Goal: Find contact information: Obtain details needed to contact an individual or organization

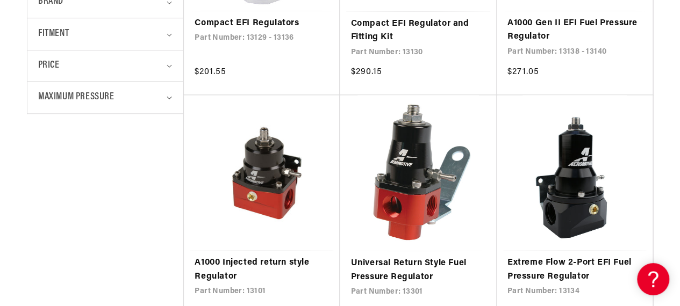
scroll to position [538, 0]
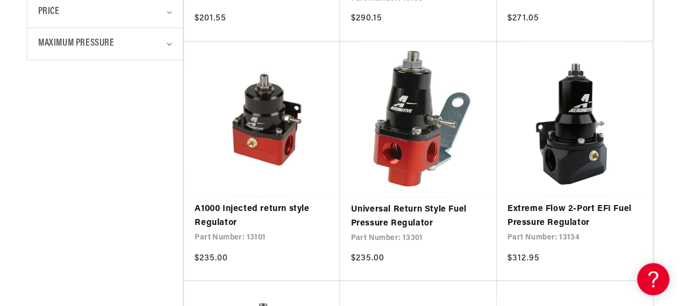
click at [170, 42] on icon "Maximum Pressure (0 selected)" at bounding box center [169, 43] width 5 height 3
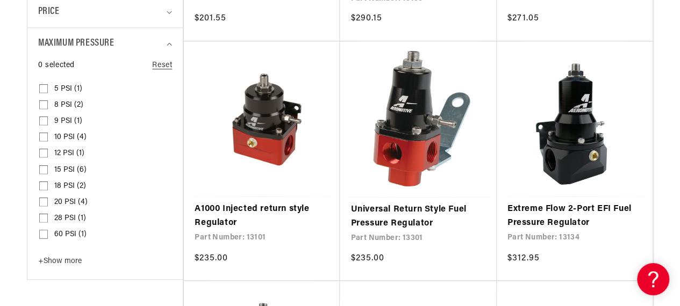
click at [65, 150] on span "12 PSI (1)" at bounding box center [69, 154] width 30 height 10
click at [48, 151] on input "12 PSI (1) 12 PSI (1 product)" at bounding box center [43, 155] width 9 height 9
checkbox input "true"
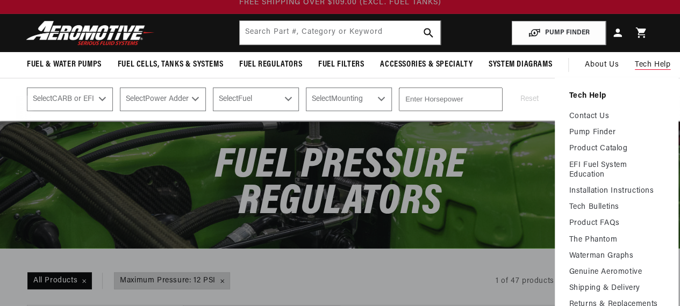
scroll to position [54, 0]
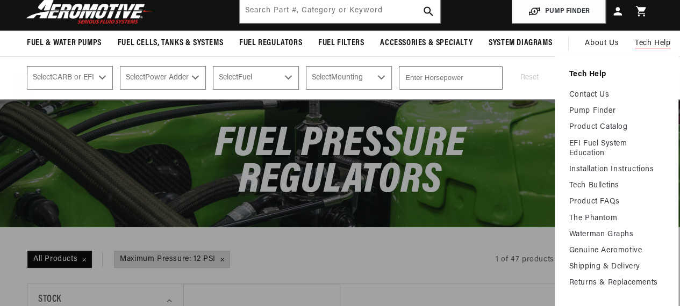
click at [585, 94] on link "Contact Us" at bounding box center [617, 95] width 96 height 10
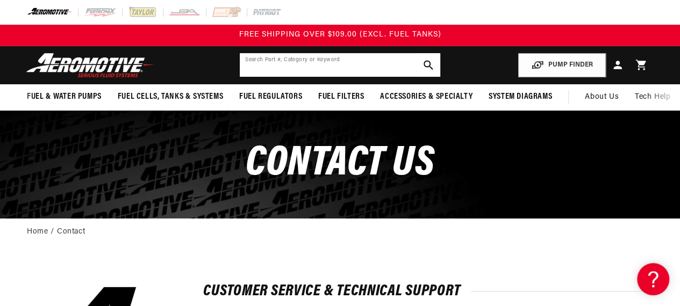
click at [288, 70] on input "text" at bounding box center [340, 65] width 201 height 24
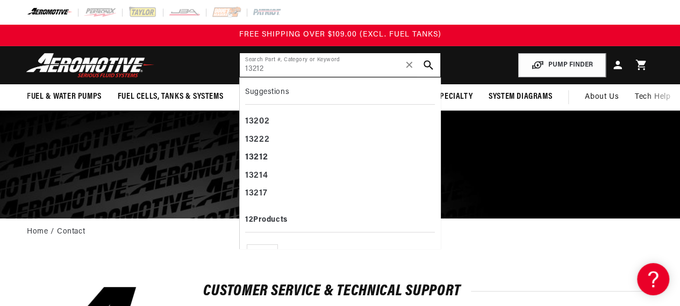
type input "13212"
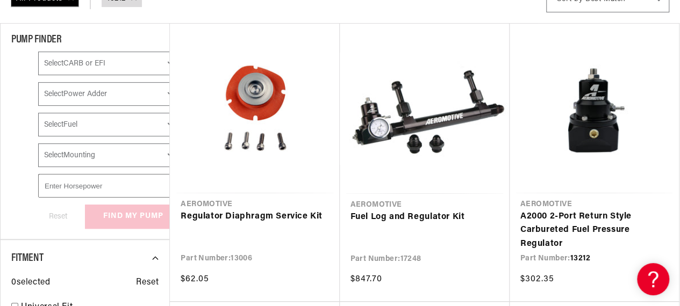
scroll to position [269, 0]
